Goal: Task Accomplishment & Management: Use online tool/utility

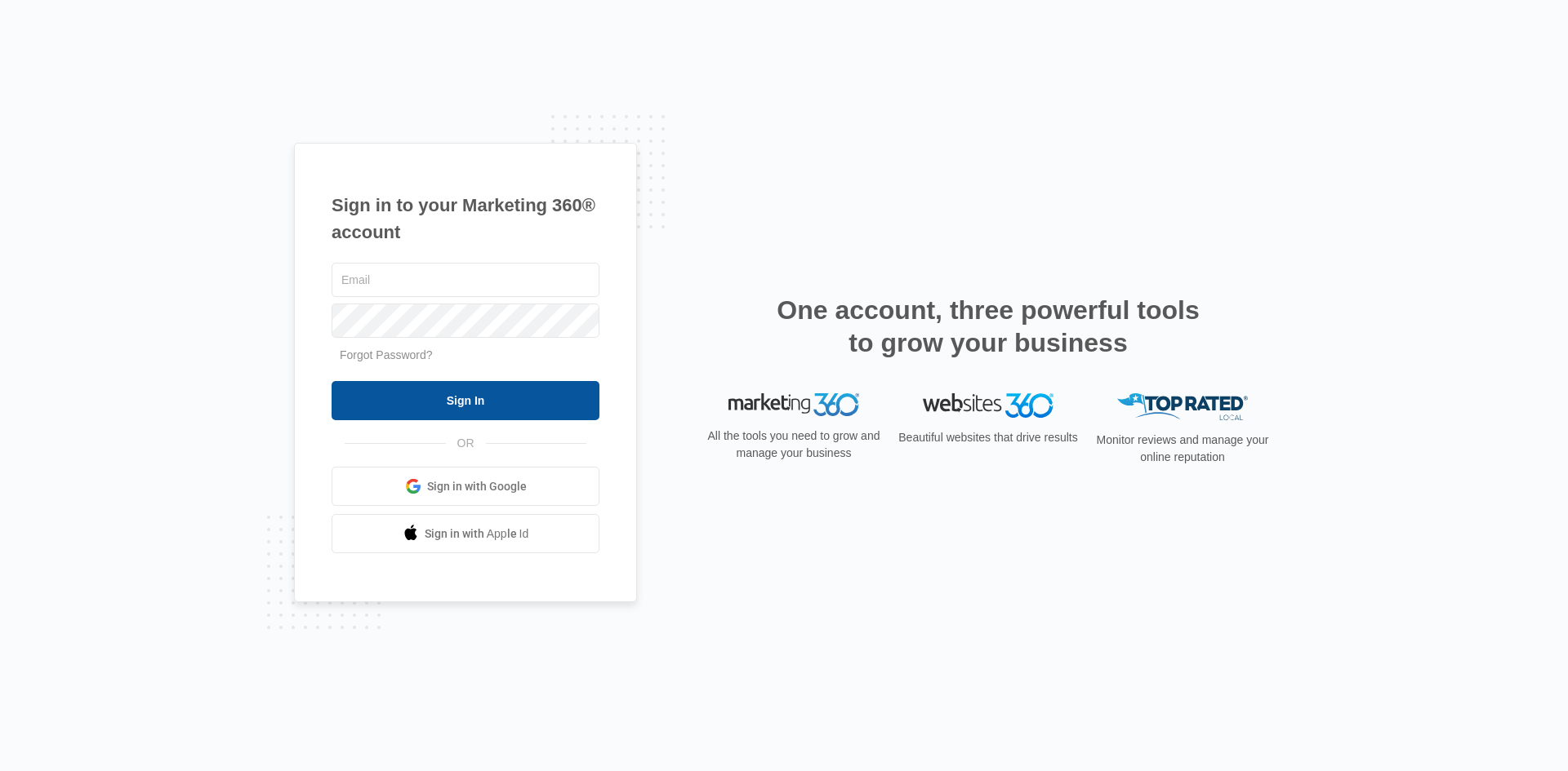
type input "[EMAIL_ADDRESS][PERSON_NAME][DOMAIN_NAME]"
click at [498, 408] on input "Sign In" at bounding box center [465, 401] width 268 height 40
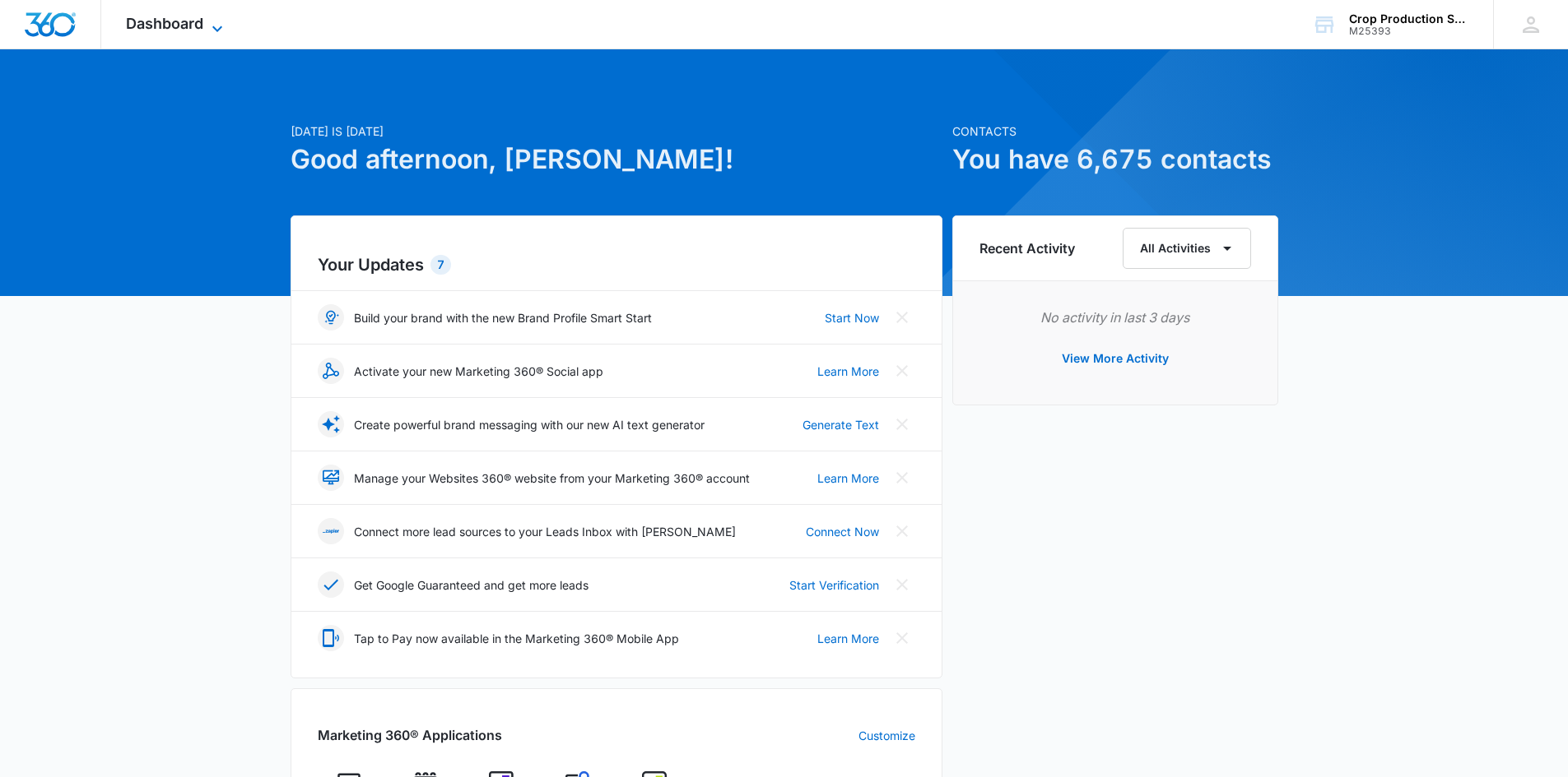
click at [215, 22] on icon at bounding box center [217, 28] width 20 height 19
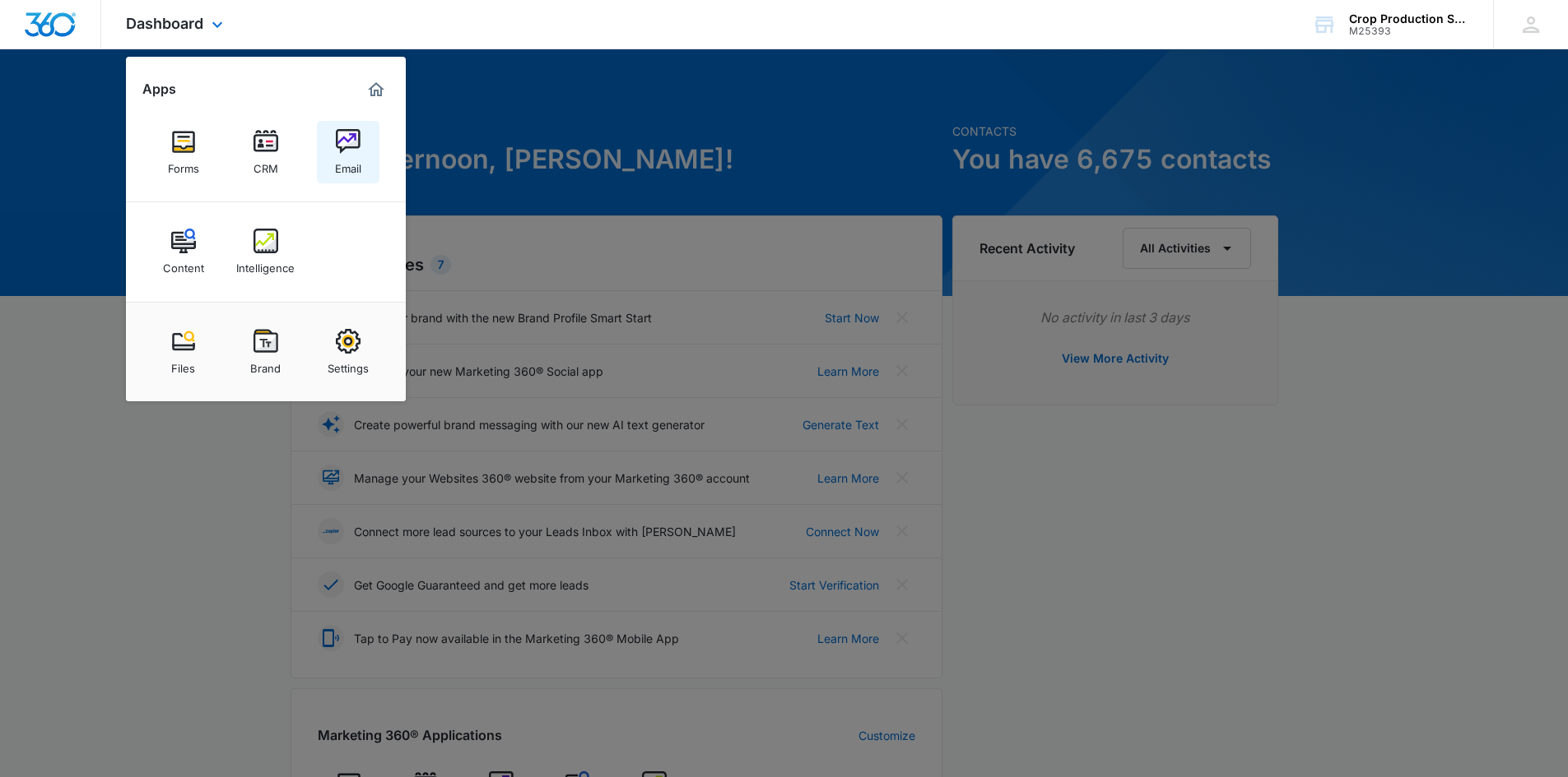
click at [363, 134] on link "Email" at bounding box center [347, 152] width 63 height 63
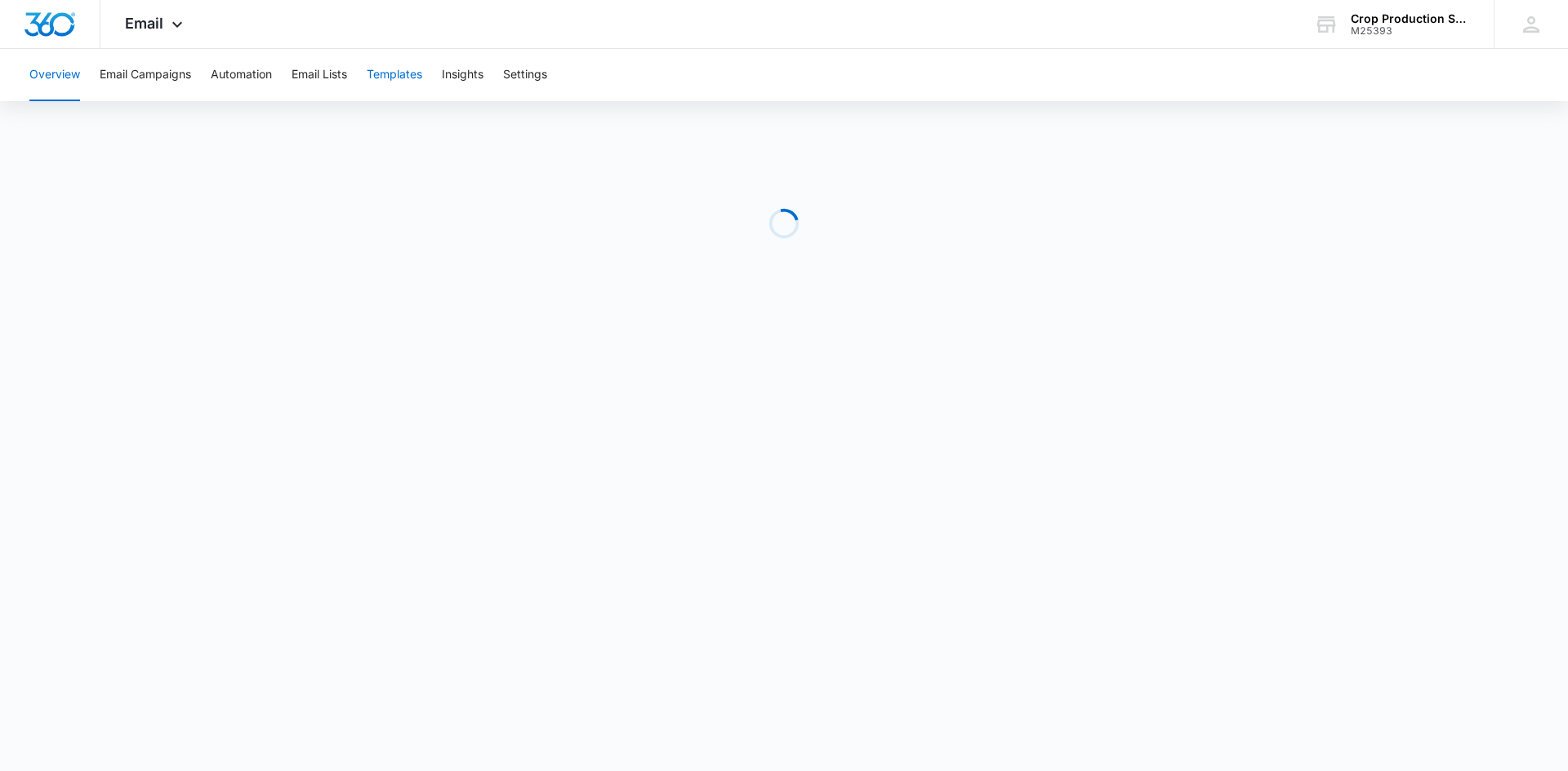
click at [422, 74] on button "Templates" at bounding box center [394, 75] width 55 height 52
